Goal: Find specific page/section: Find specific page/section

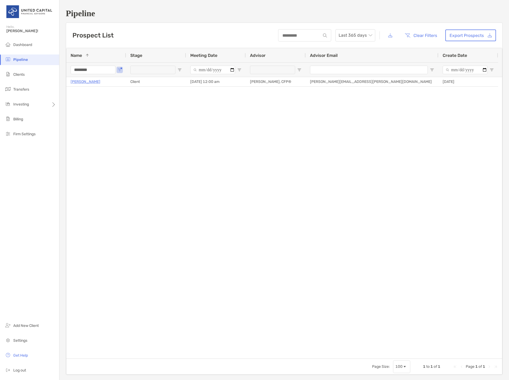
click at [97, 74] on input "********" at bounding box center [93, 70] width 45 height 8
type input "******"
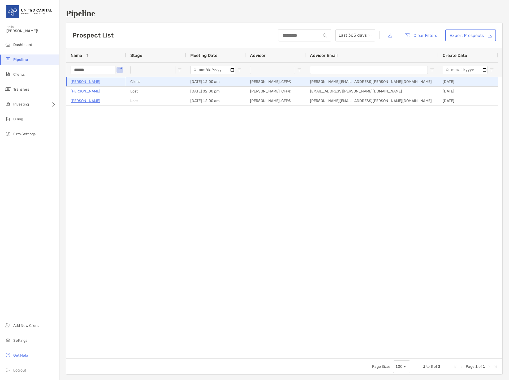
click at [90, 79] on p "[PERSON_NAME]" at bounding box center [86, 81] width 30 height 7
click at [91, 84] on p "[PERSON_NAME]" at bounding box center [86, 81] width 30 height 7
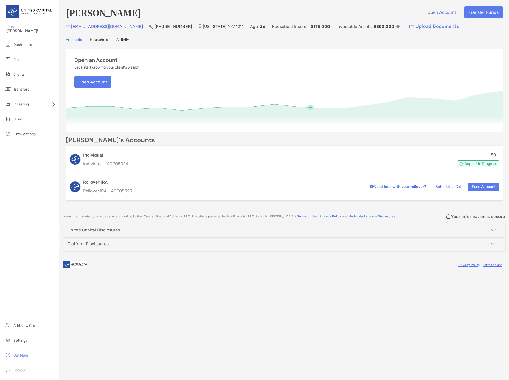
drag, startPoint x: 177, startPoint y: 357, endPoint x: 186, endPoint y: 349, distance: 11.6
click at [180, 355] on div "[PERSON_NAME] Open Account Transfer Funds [EMAIL_ADDRESS][DOMAIN_NAME] (978) 88…" at bounding box center [284, 190] width 450 height 380
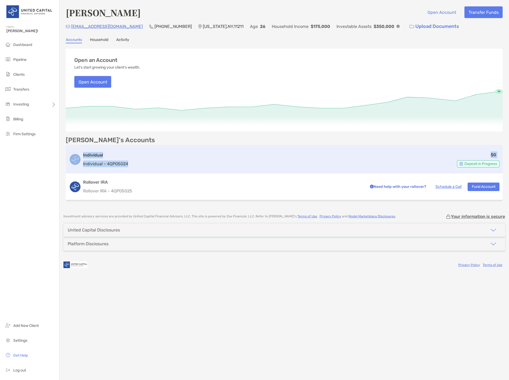
drag, startPoint x: 136, startPoint y: 164, endPoint x: 81, endPoint y: 166, distance: 54.7
click at [81, 166] on div "Individual Individual - 4QP05024 $0 Deposit in Progress" at bounding box center [284, 160] width 437 height 28
copy div "Individual Individual - 4QP05024 $0"
drag, startPoint x: 139, startPoint y: 165, endPoint x: 84, endPoint y: 166, distance: 54.4
click at [84, 166] on div "Individual Individual - 4QP05024 $0 Deposit in Progress" at bounding box center [284, 160] width 437 height 28
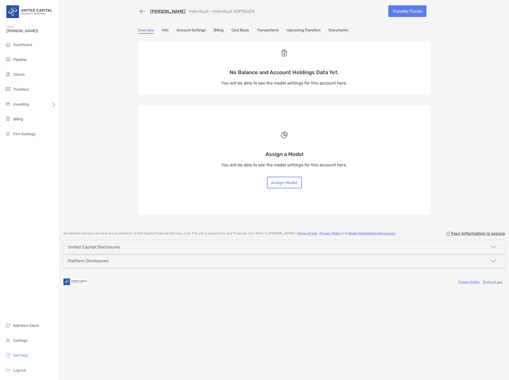
drag, startPoint x: 258, startPoint y: 12, endPoint x: 209, endPoint y: 12, distance: 48.6
click at [209, 12] on div "[PERSON_NAME] Individual - Individual 4QP05024" at bounding box center [261, 11] width 246 height 10
copy p "Individual 4QP05024"
drag, startPoint x: 144, startPoint y: 11, endPoint x: 134, endPoint y: 66, distance: 55.6
click at [144, 11] on button "button" at bounding box center [142, 11] width 9 height 10
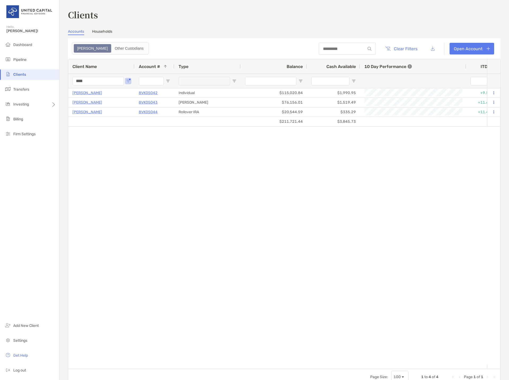
click at [99, 82] on input "****" at bounding box center [98, 81] width 52 height 8
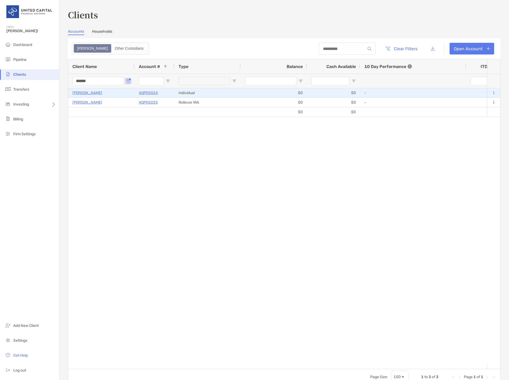
type input "******"
click at [88, 94] on p "[PERSON_NAME]" at bounding box center [87, 92] width 30 height 7
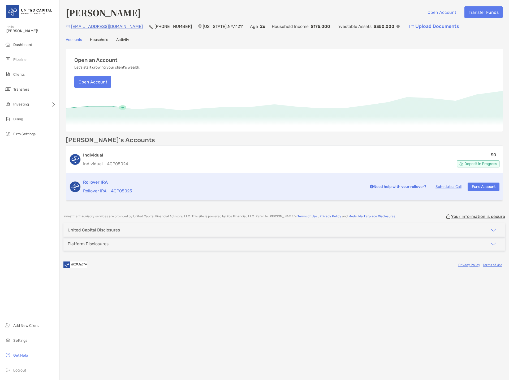
click at [112, 189] on p "Rollover IRA - 4QP05025" at bounding box center [223, 190] width 280 height 7
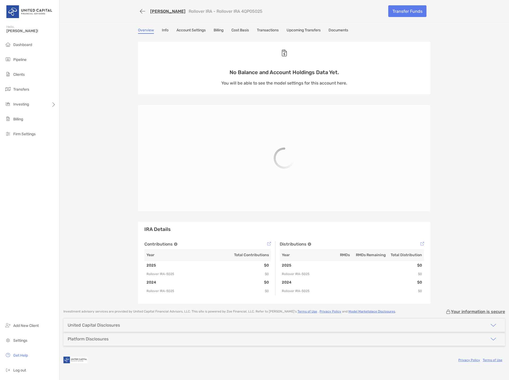
copy p "Rollover IRA 4QP05025"
drag, startPoint x: 272, startPoint y: 12, endPoint x: 212, endPoint y: 8, distance: 61.0
click at [213, 14] on div "[PERSON_NAME] Rollover IRA - Rollover IRA 4QP05025" at bounding box center [261, 11] width 246 height 10
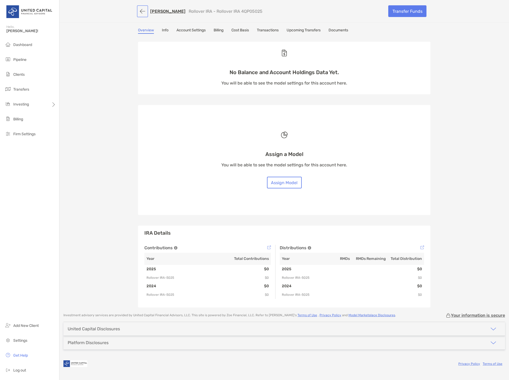
click at [140, 13] on button "button" at bounding box center [142, 11] width 9 height 10
